Goal: Information Seeking & Learning: Find specific page/section

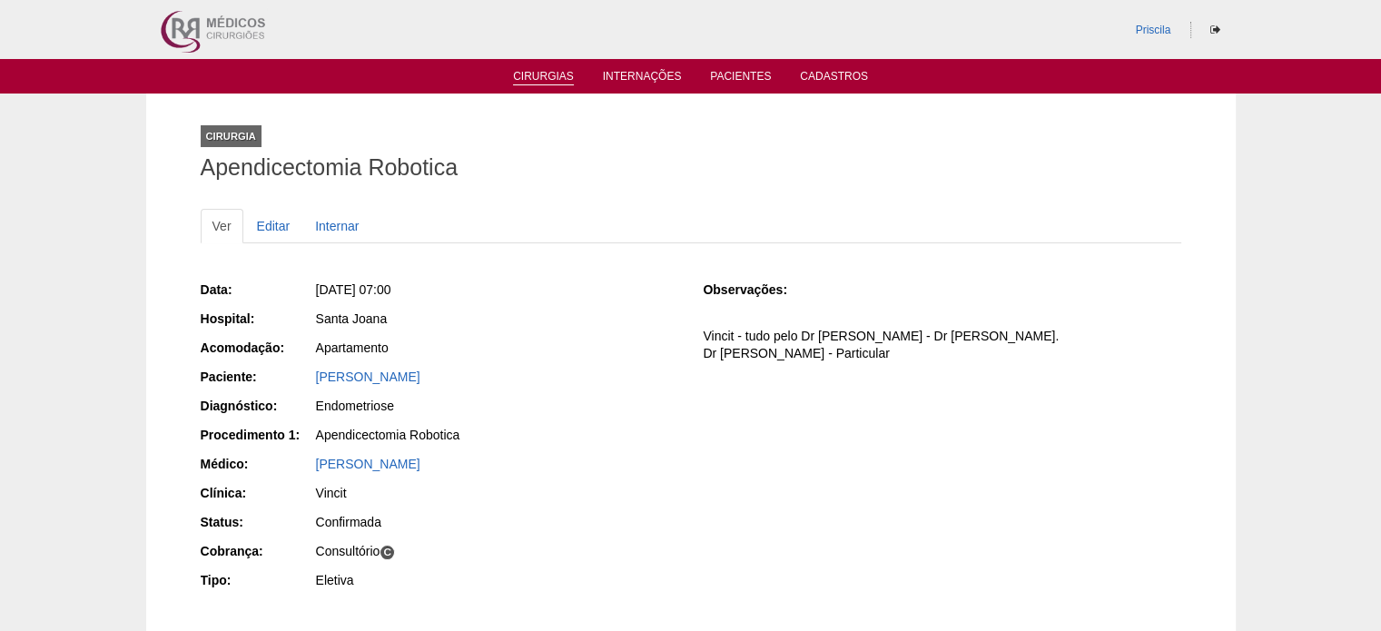
click at [544, 75] on link "Cirurgias" at bounding box center [543, 77] width 61 height 15
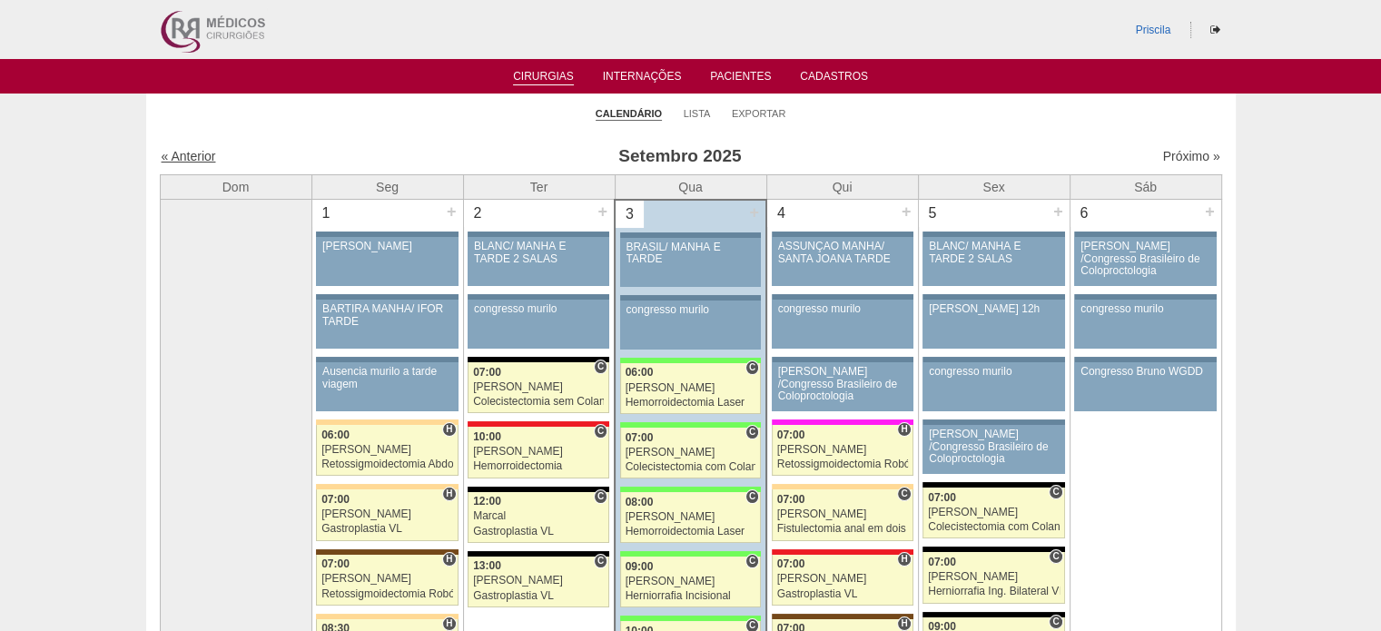
click at [197, 157] on link "« Anterior" at bounding box center [189, 156] width 54 height 15
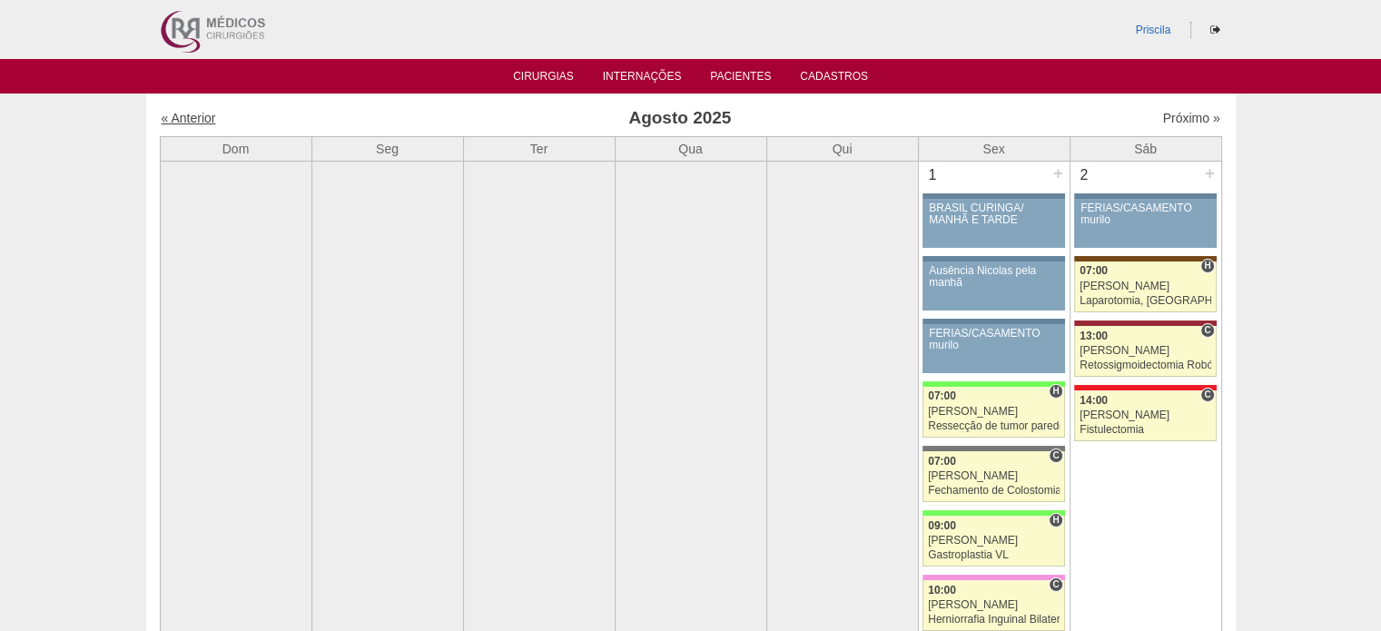
click at [194, 114] on link "« Anterior" at bounding box center [189, 118] width 54 height 15
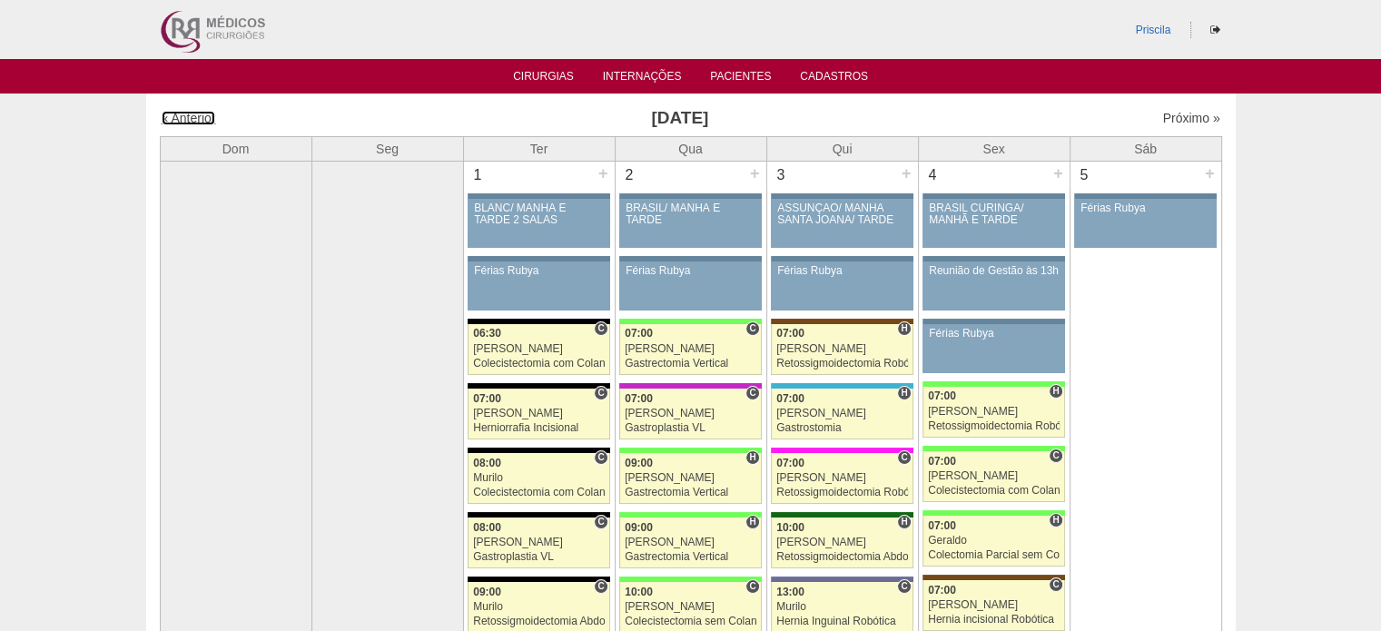
click at [194, 114] on link "« Anterior" at bounding box center [189, 118] width 54 height 15
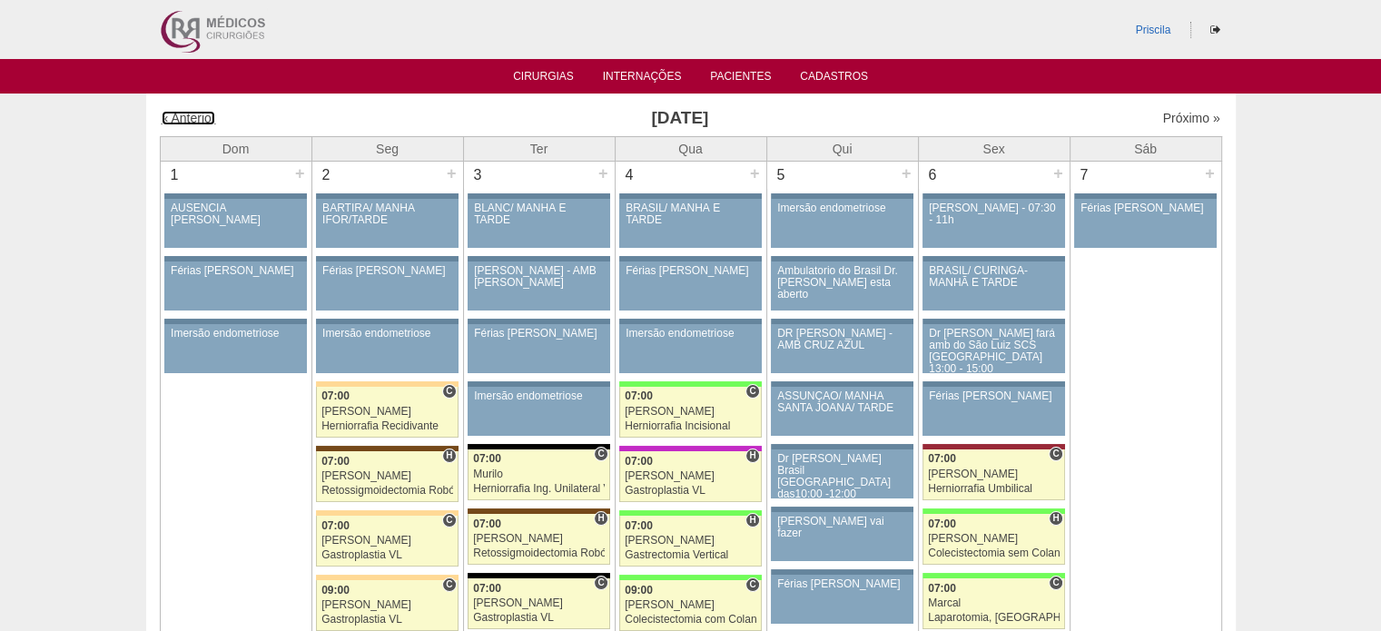
click at [194, 114] on link "« Anterior" at bounding box center [189, 118] width 54 height 15
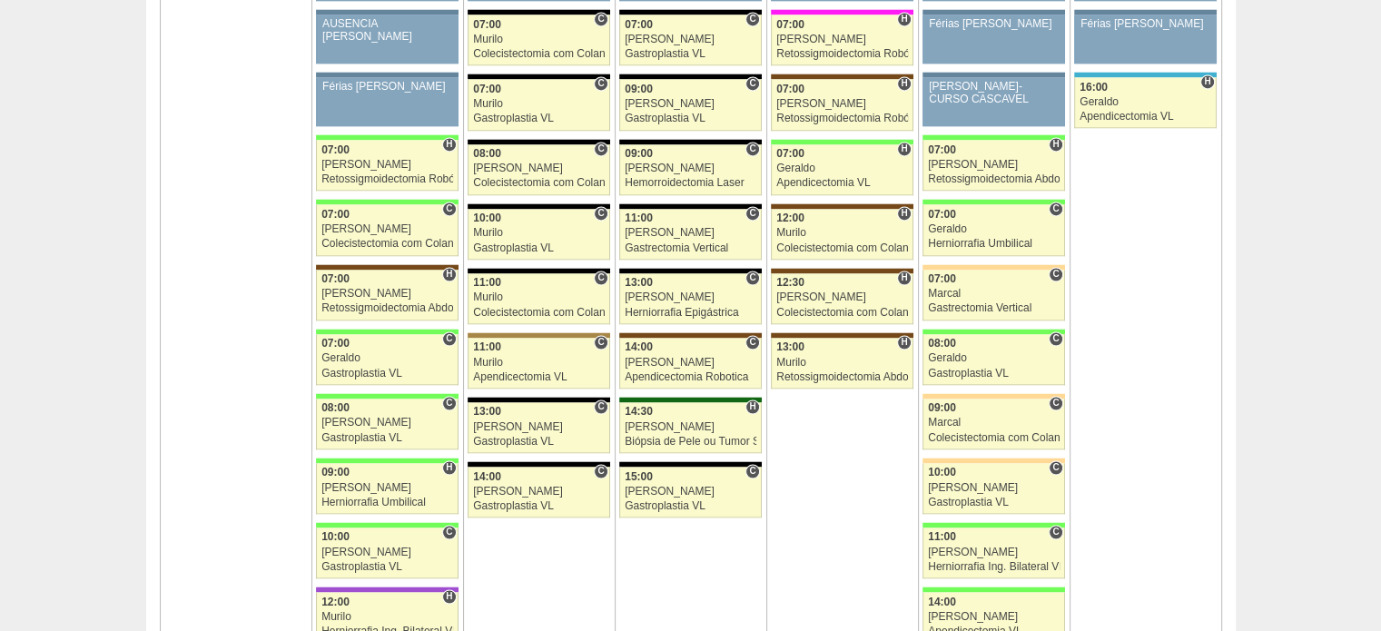
scroll to position [2724, 0]
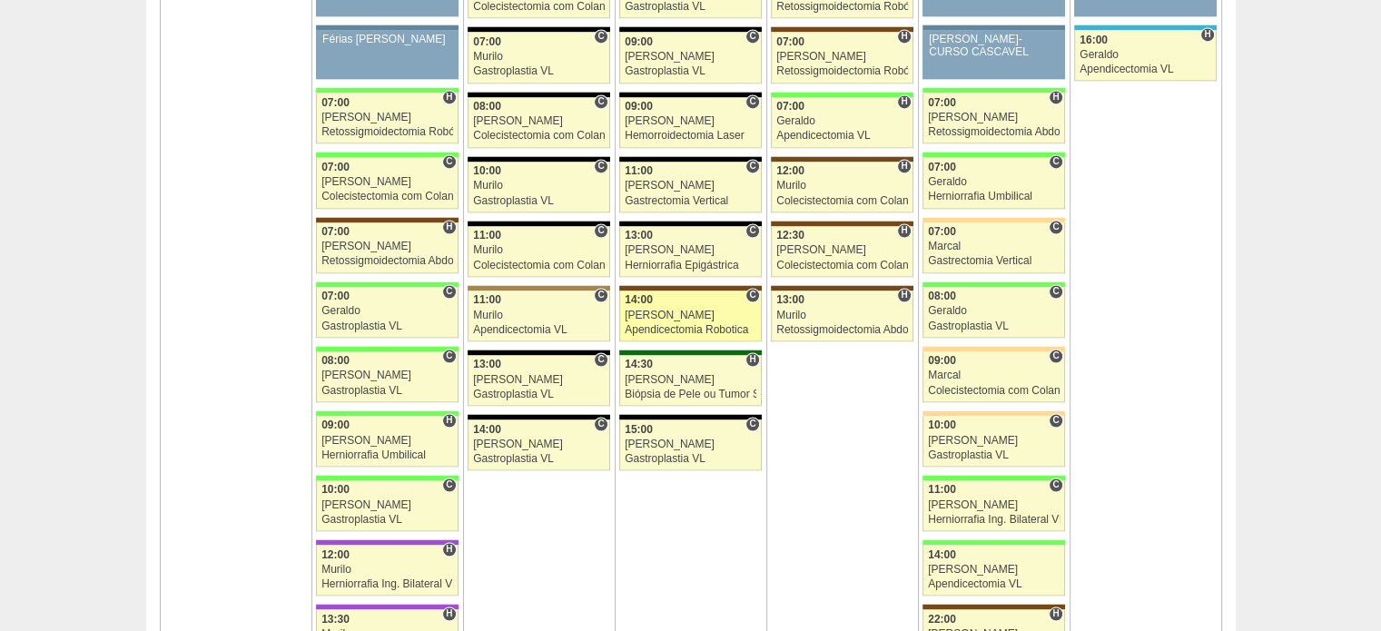
click at [694, 311] on link "85820 Vincit C 14:00 Renato Barretto Apendicectomia Robotica Hospital Santa Joa…" at bounding box center [690, 316] width 142 height 51
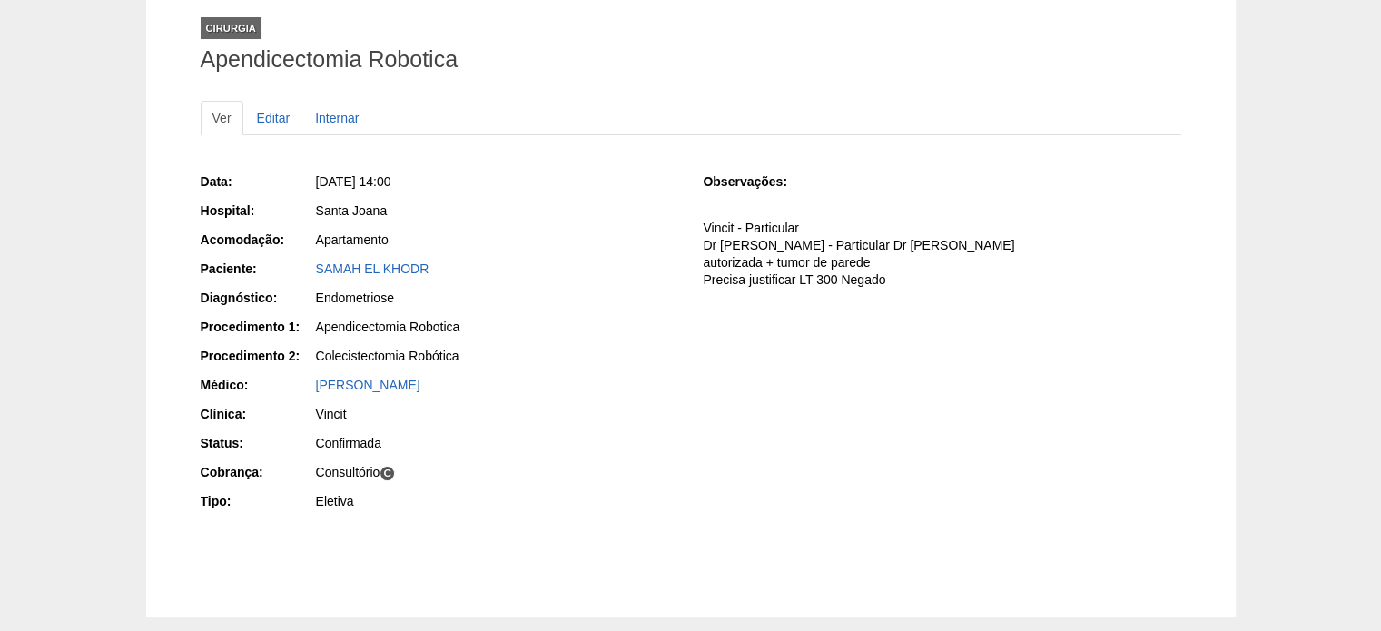
scroll to position [113, 0]
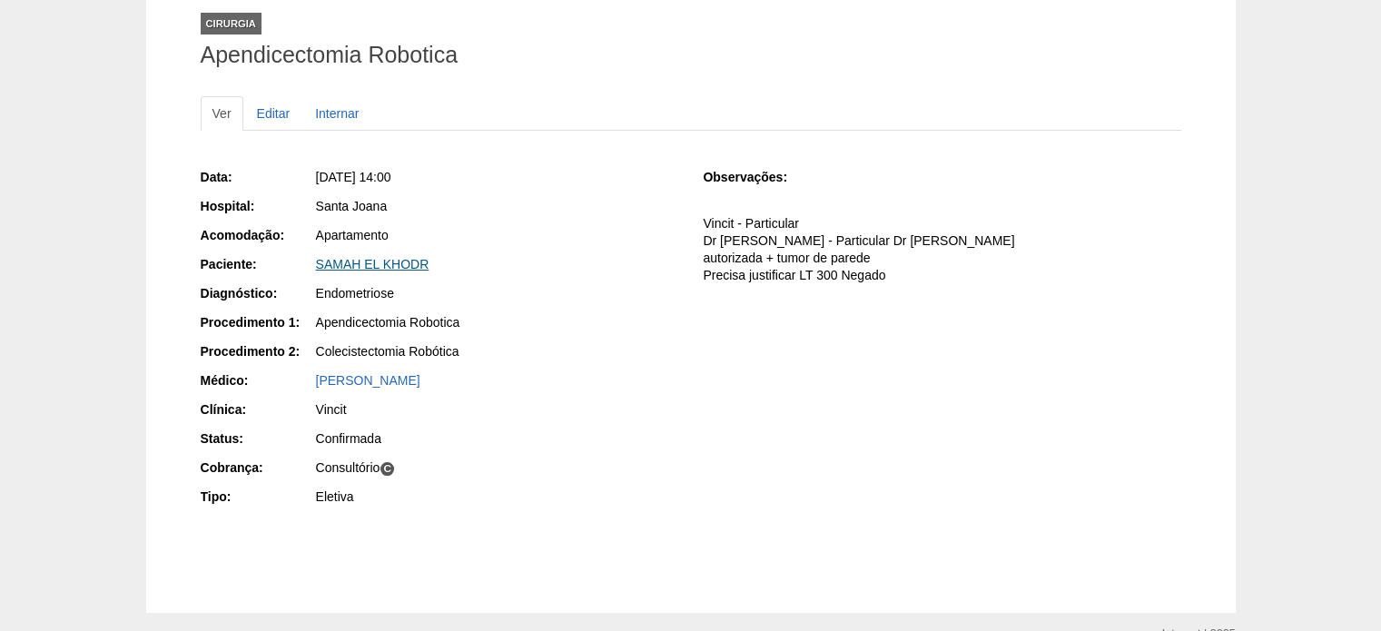
click at [400, 262] on link "SAMAH EL KHODR" at bounding box center [372, 264] width 113 height 15
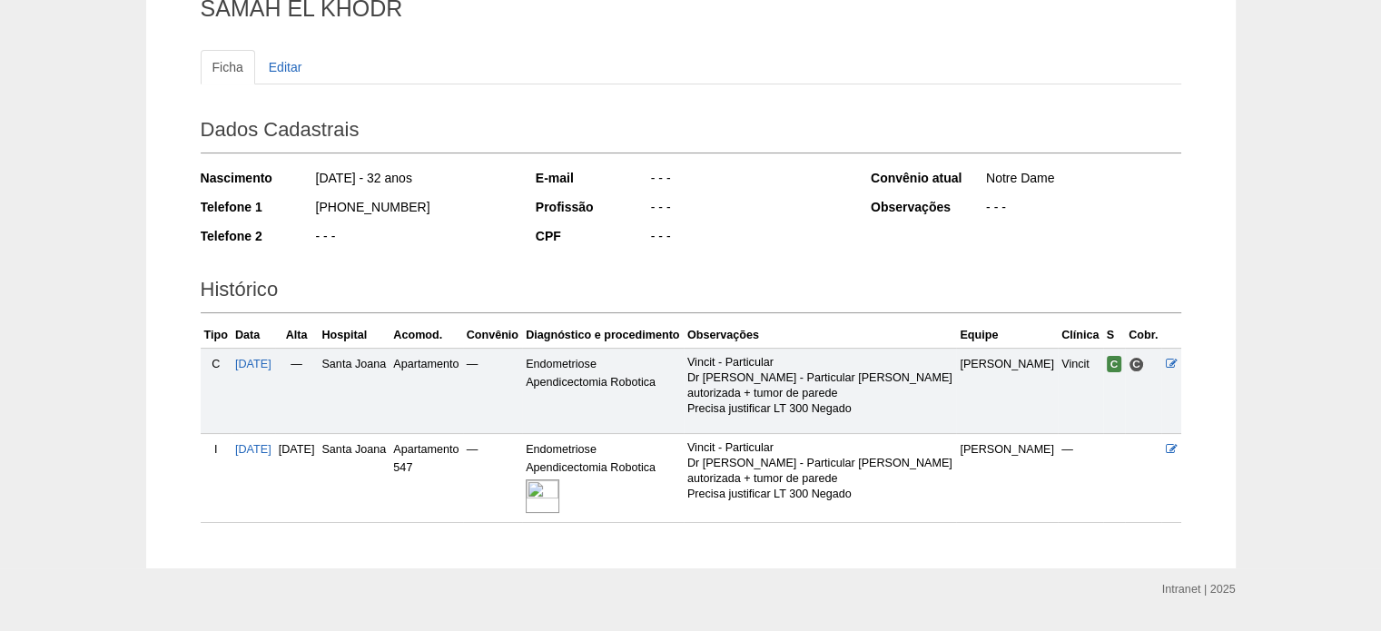
scroll to position [203, 0]
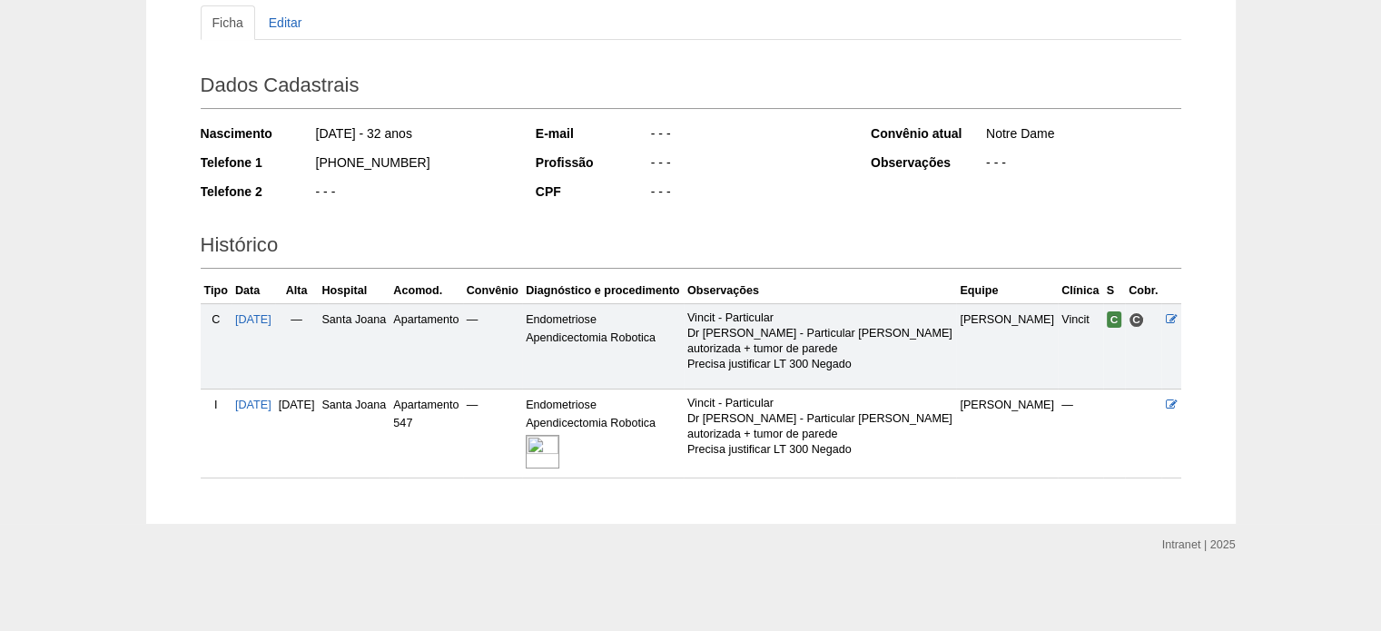
click at [559, 446] on img at bounding box center [543, 452] width 34 height 34
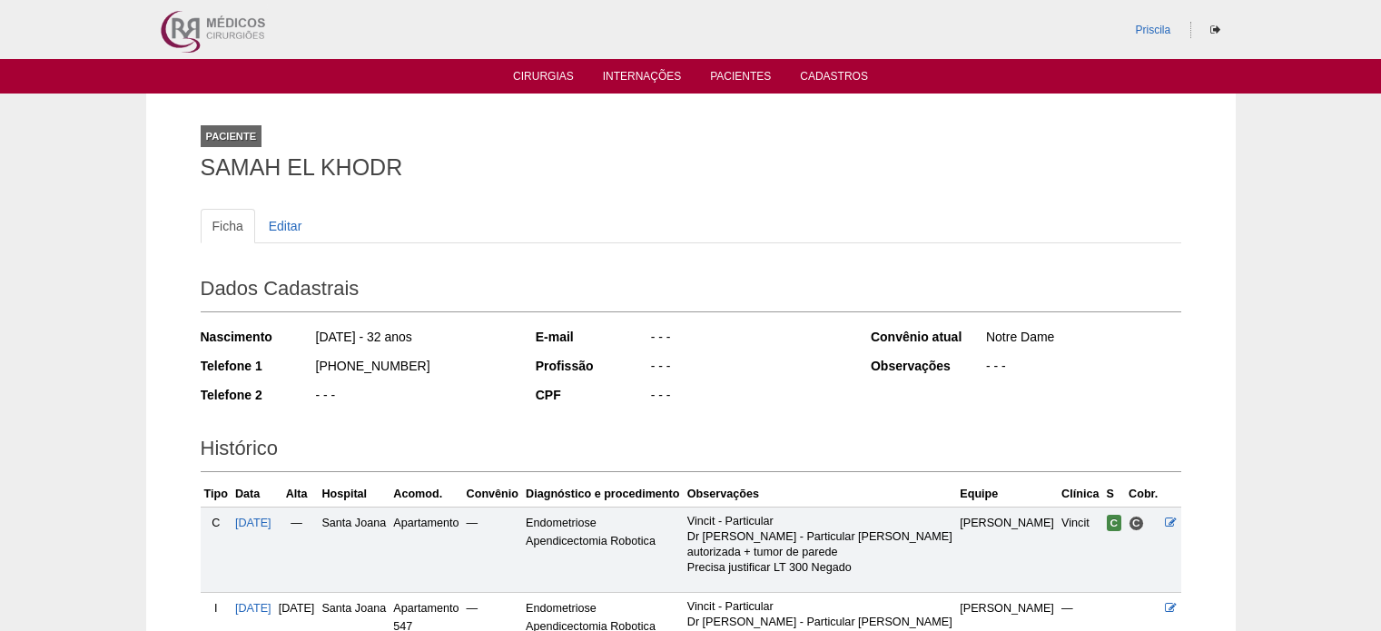
scroll to position [203, 0]
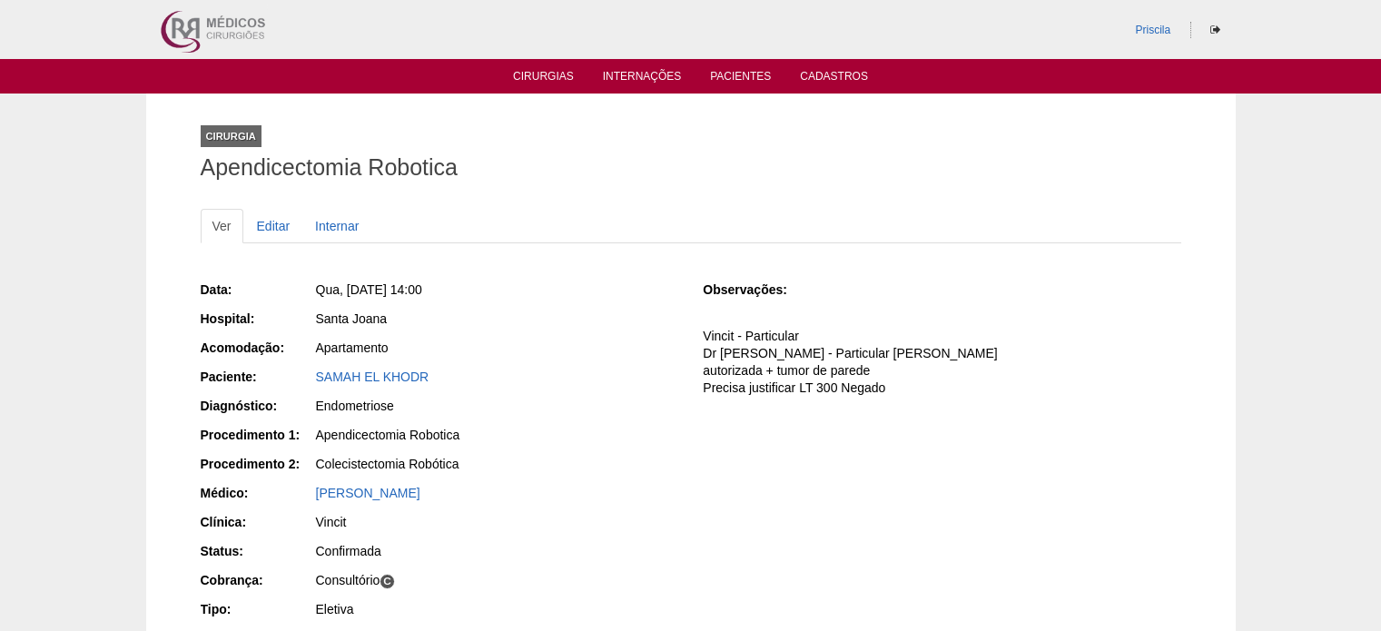
scroll to position [113, 0]
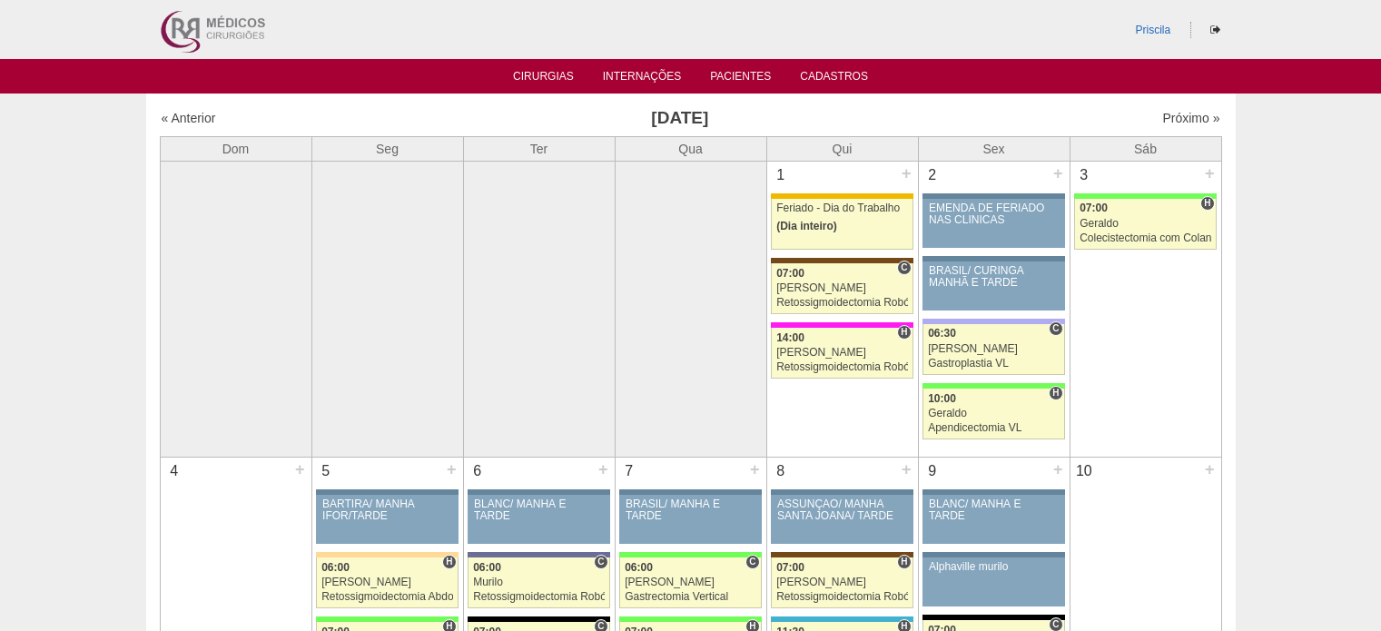
scroll to position [2724, 0]
